Goal: Task Accomplishment & Management: Manage account settings

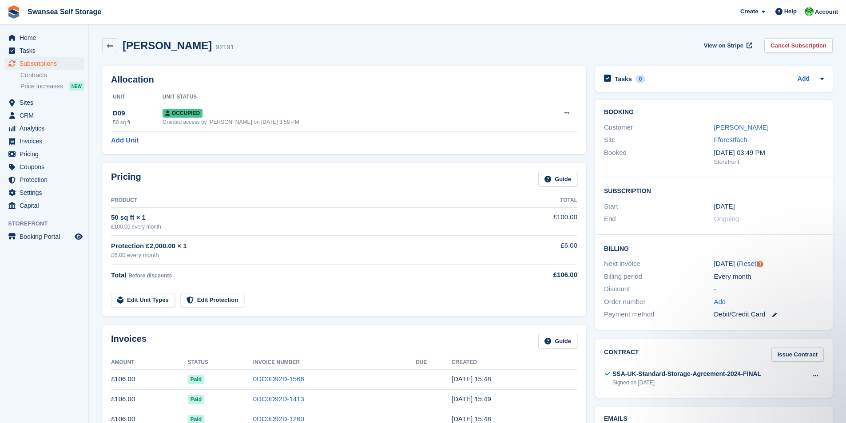
click at [112, 56] on div "[PERSON_NAME] 92191 View on Stripe Cancel Subscription" at bounding box center [468, 48] width 740 height 28
click at [112, 53] on link at bounding box center [109, 45] width 15 height 15
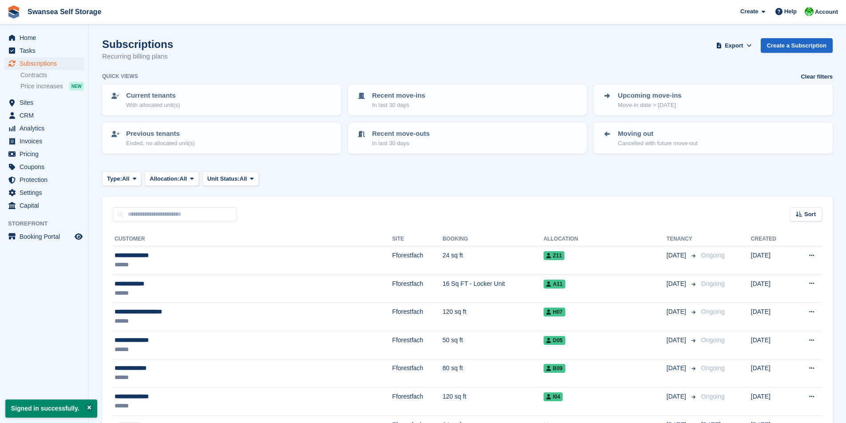
click at [167, 207] on div "Sort Sort by Customer name Date created Move in date Move out date Created (old…" at bounding box center [467, 209] width 731 height 25
click at [164, 215] on input "text" at bounding box center [175, 214] width 124 height 15
type input "****"
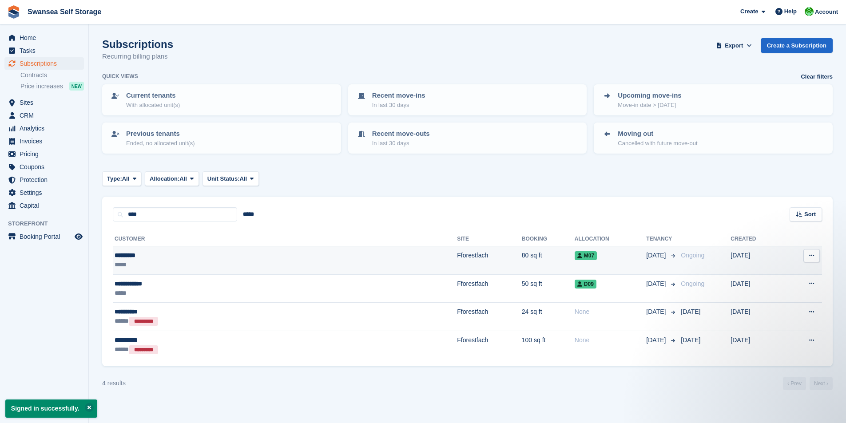
click at [457, 260] on td "Fforestfach" at bounding box center [489, 261] width 64 height 28
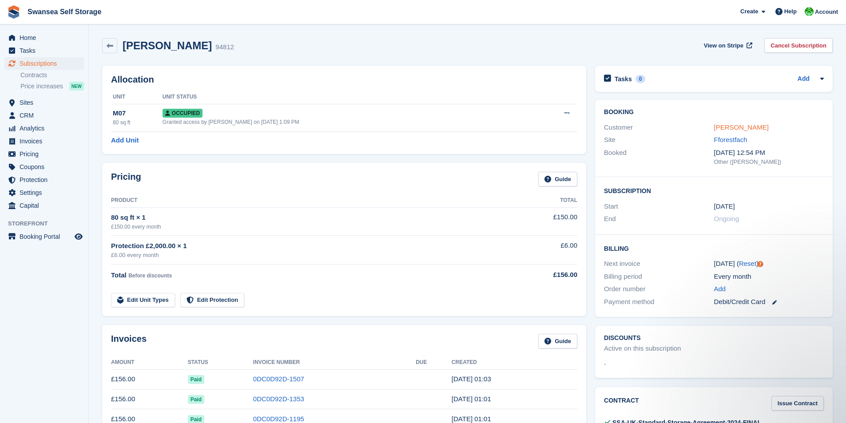
click at [732, 130] on link "Mike Rees" at bounding box center [741, 128] width 55 height 8
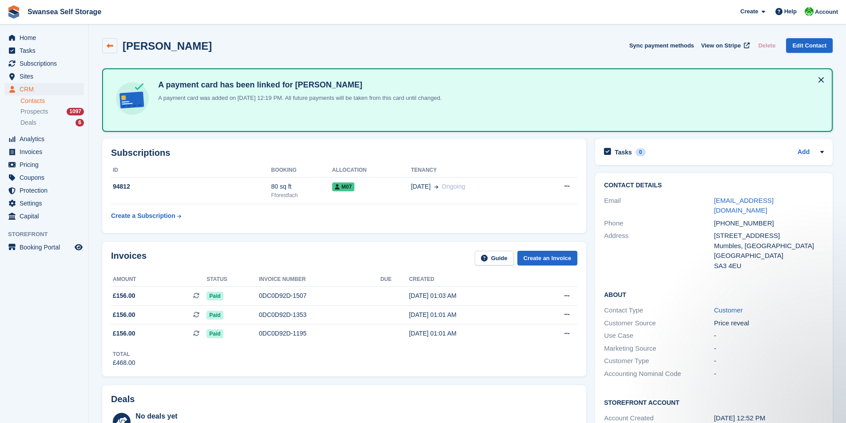
click at [110, 52] on link at bounding box center [109, 45] width 15 height 15
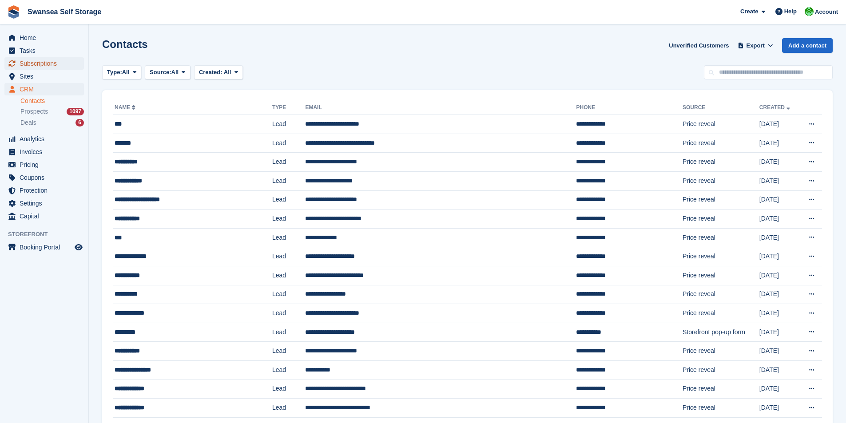
click at [39, 62] on span "Subscriptions" at bounding box center [46, 63] width 53 height 12
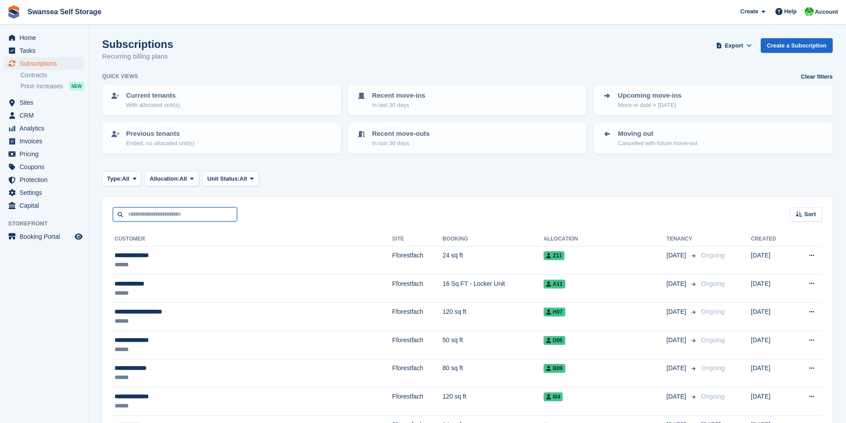
click at [152, 212] on input "text" at bounding box center [175, 214] width 124 height 15
type input "****"
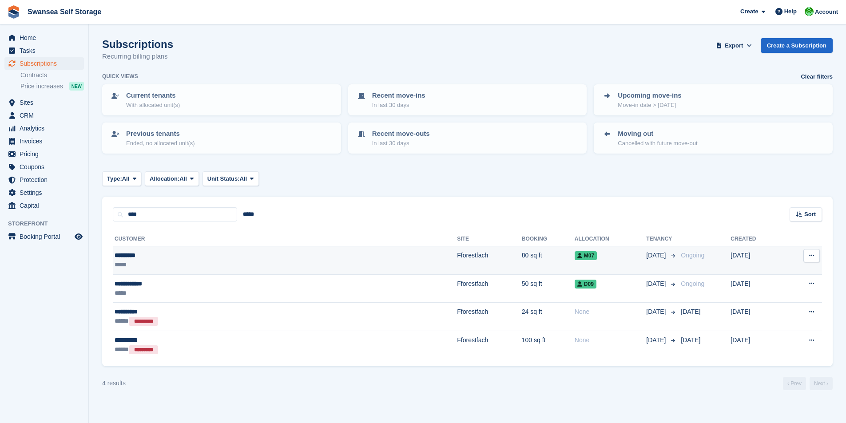
click at [457, 263] on td "Fforestfach" at bounding box center [489, 261] width 64 height 28
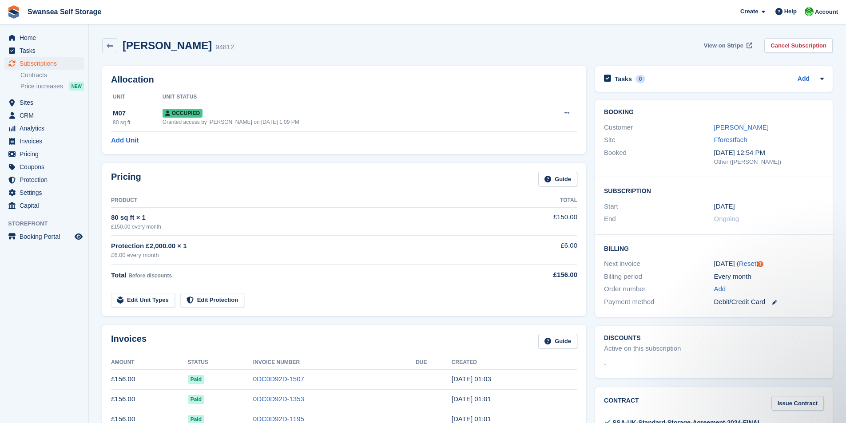
click at [733, 47] on span "View on Stripe" at bounding box center [724, 45] width 40 height 9
